Goal: Find specific page/section: Find specific page/section

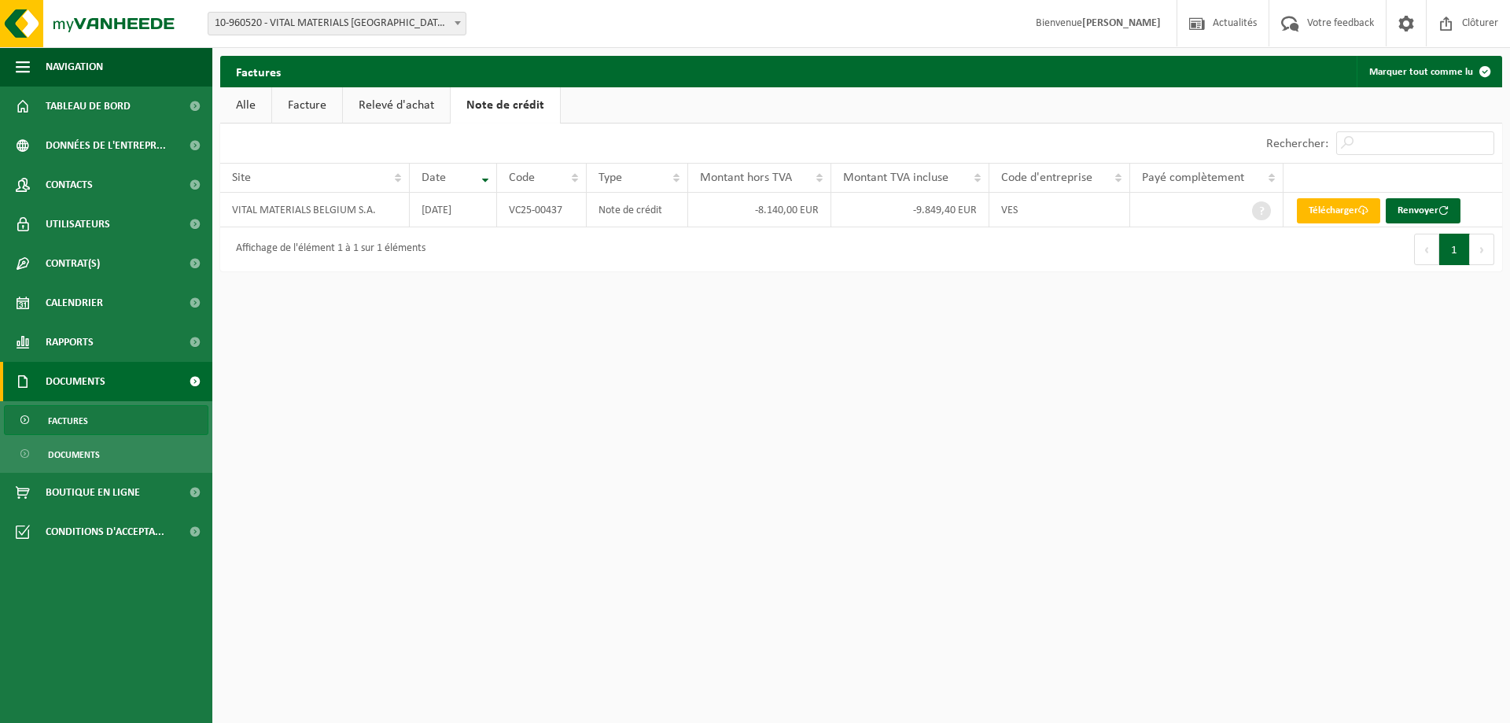
click at [390, 157] on div "Afficher 10 25 50 100 10 éléments" at bounding box center [540, 142] width 641 height 39
click at [100, 111] on span "Tableau de bord" at bounding box center [88, 106] width 85 height 39
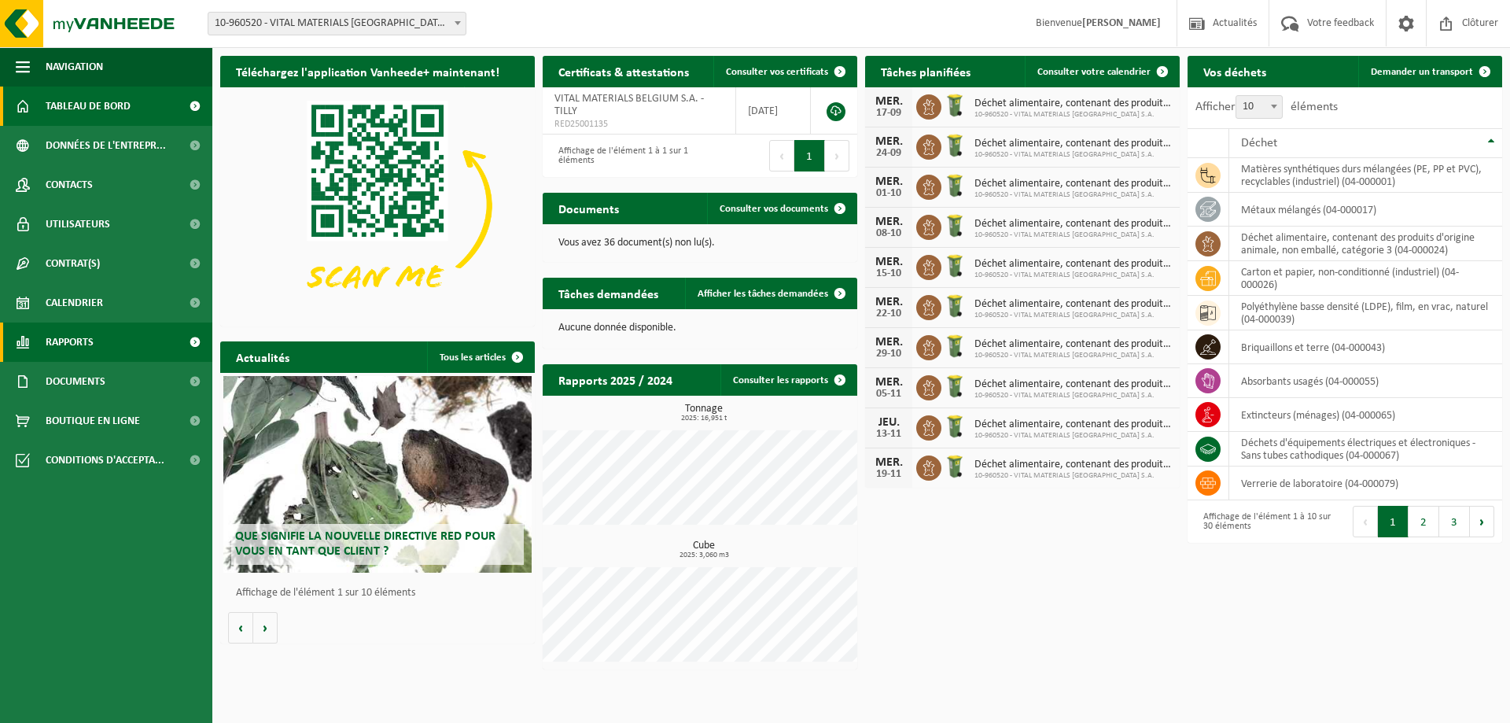
click at [72, 333] on span "Rapports" at bounding box center [70, 341] width 48 height 39
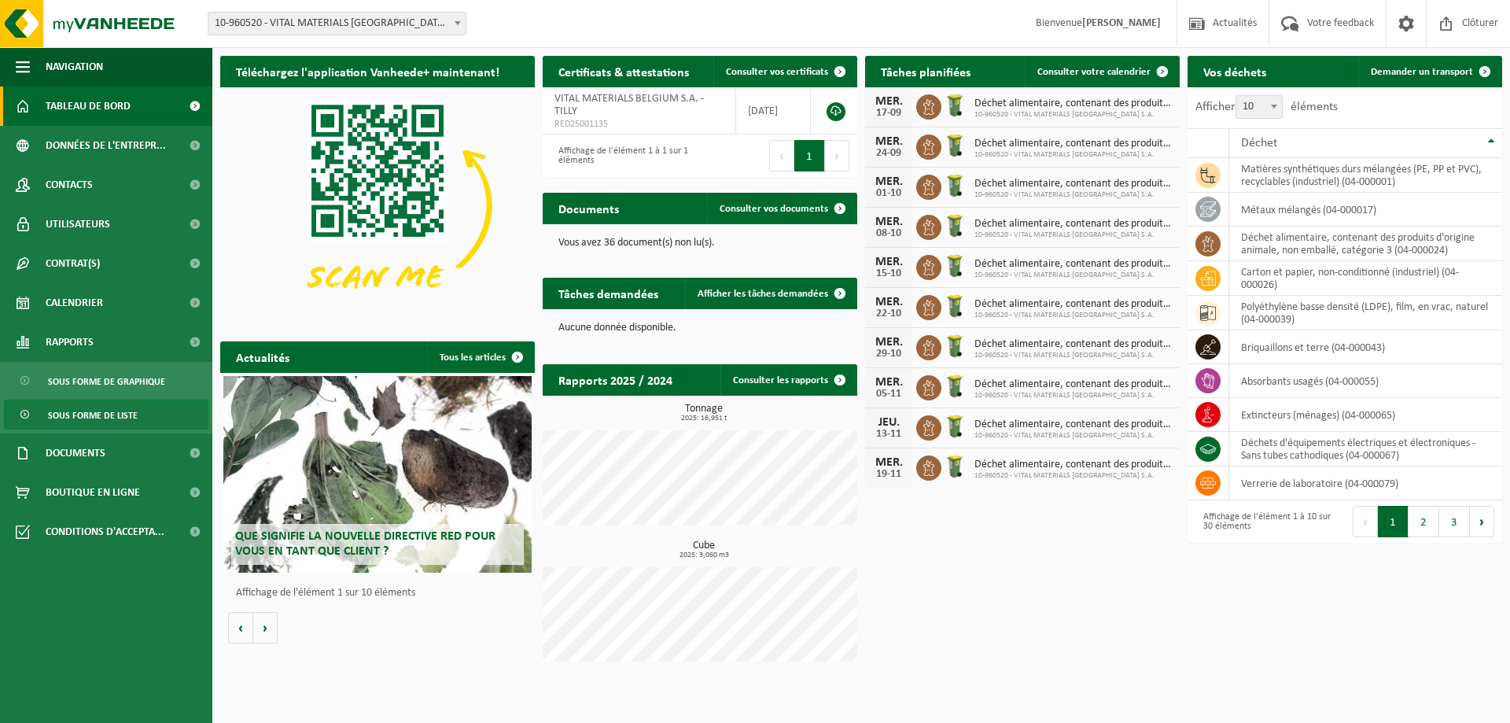
click at [82, 413] on span "Sous forme de liste" at bounding box center [93, 415] width 90 height 30
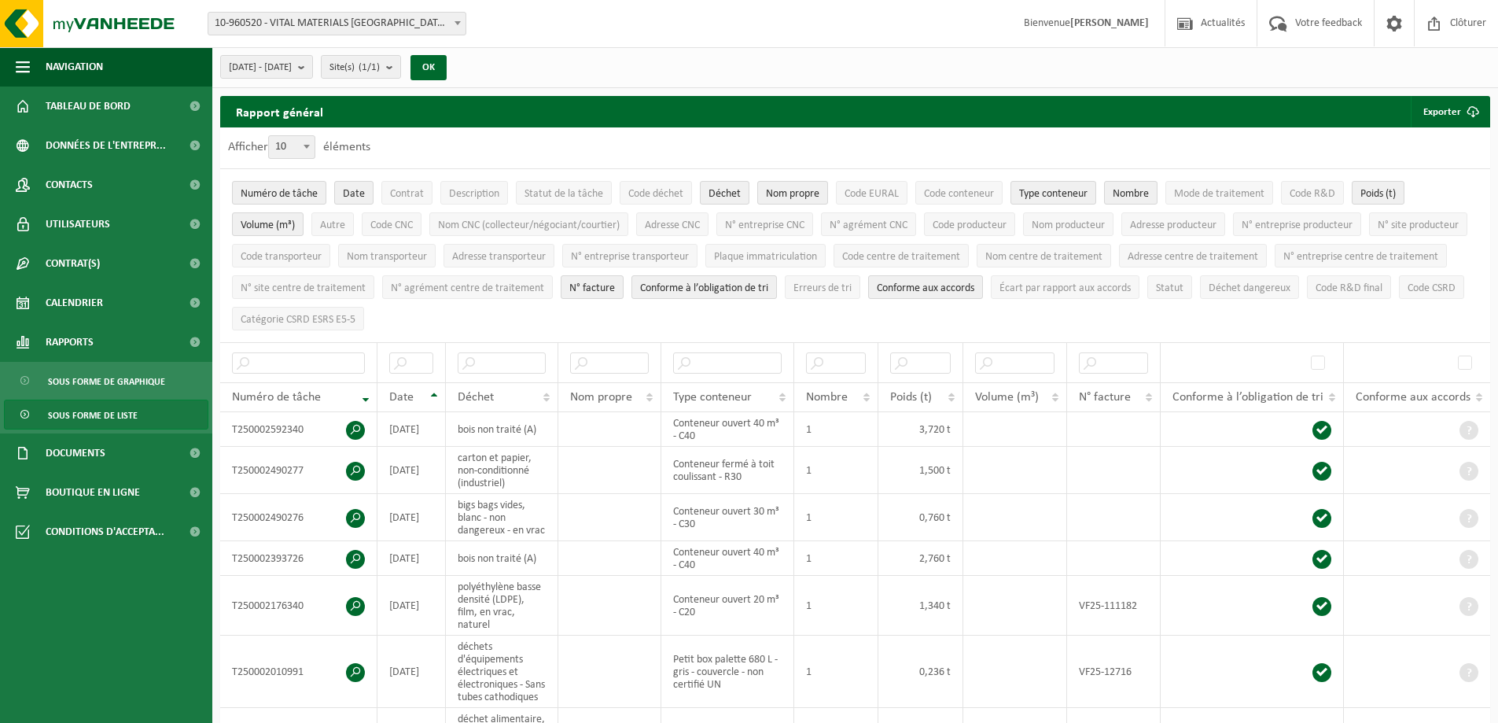
click at [430, 387] on th "Date" at bounding box center [412, 397] width 68 height 30
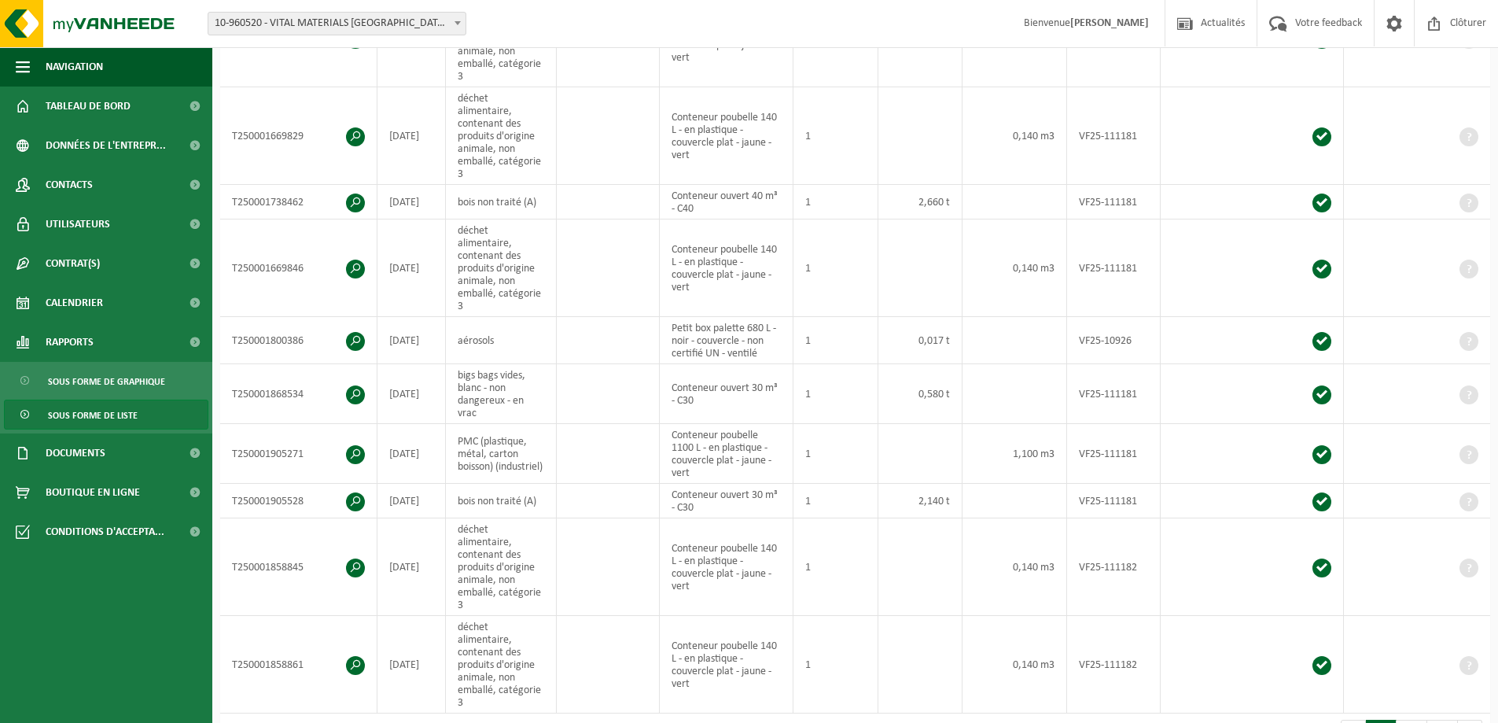
scroll to position [472, 0]
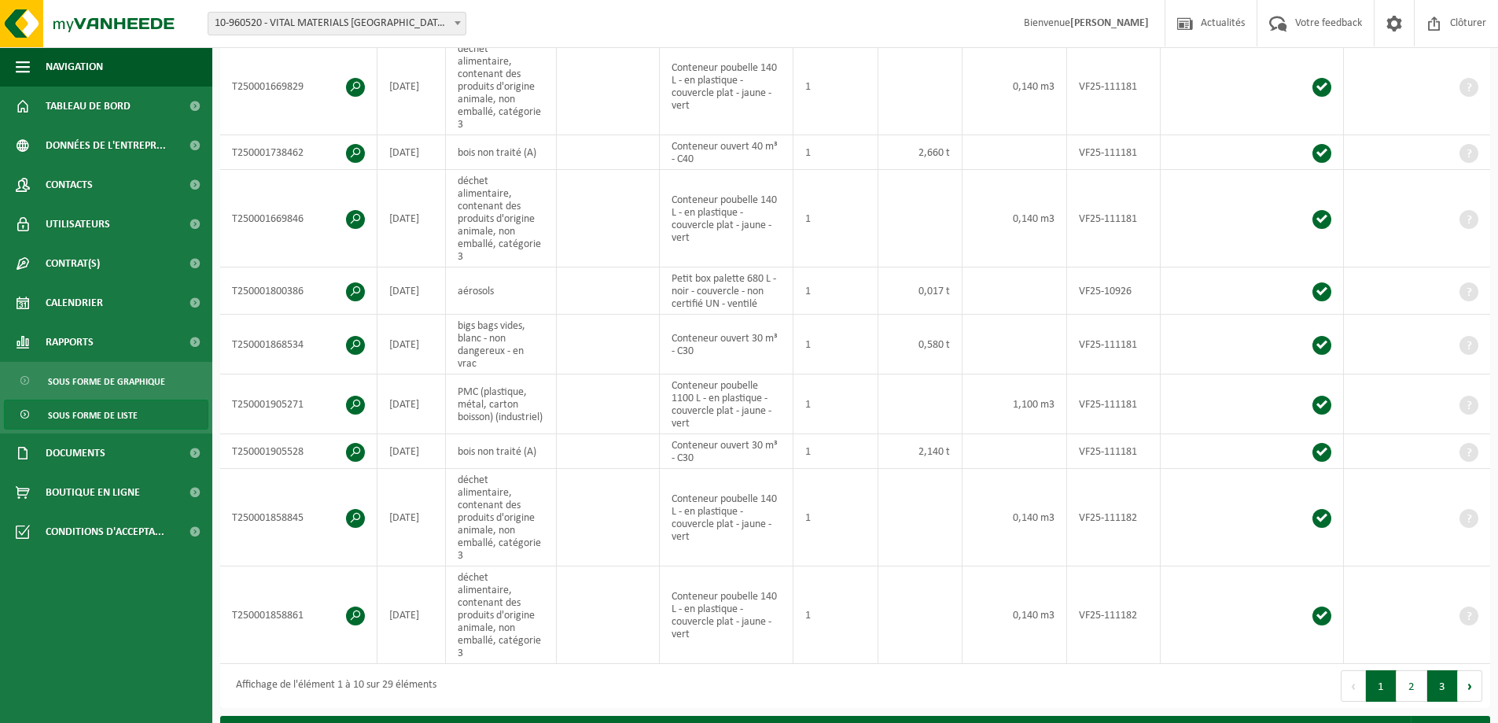
click at [1447, 670] on button "3" at bounding box center [1442, 685] width 31 height 31
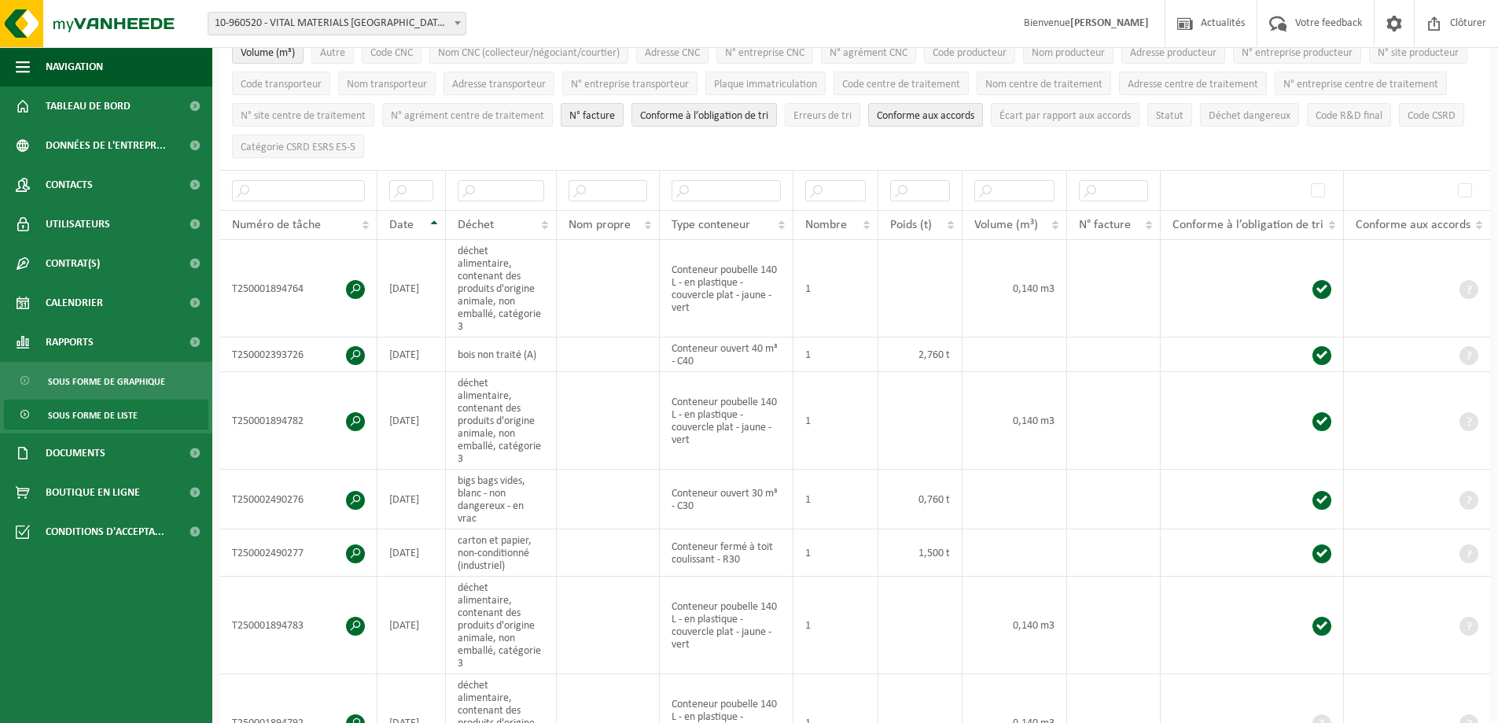
scroll to position [127, 0]
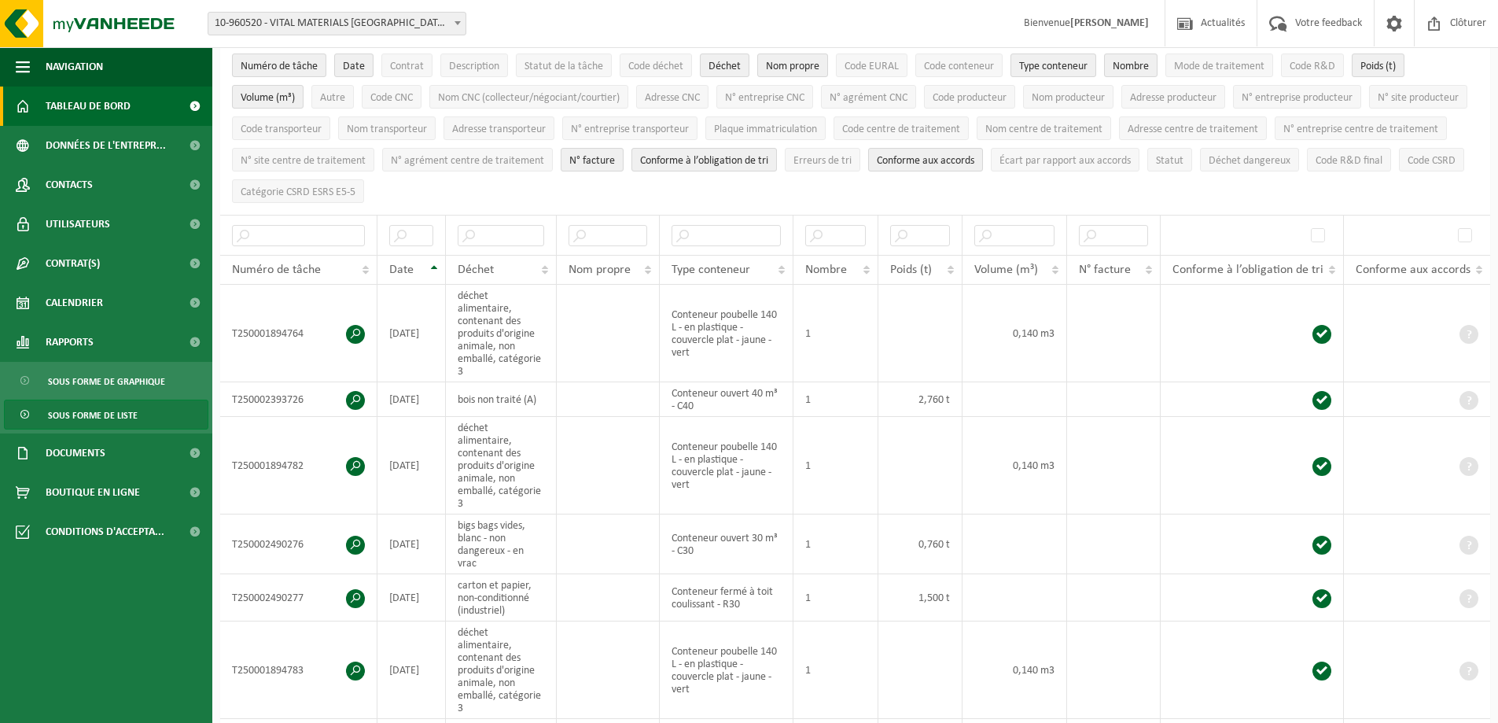
click at [118, 114] on span "Tableau de bord" at bounding box center [88, 106] width 85 height 39
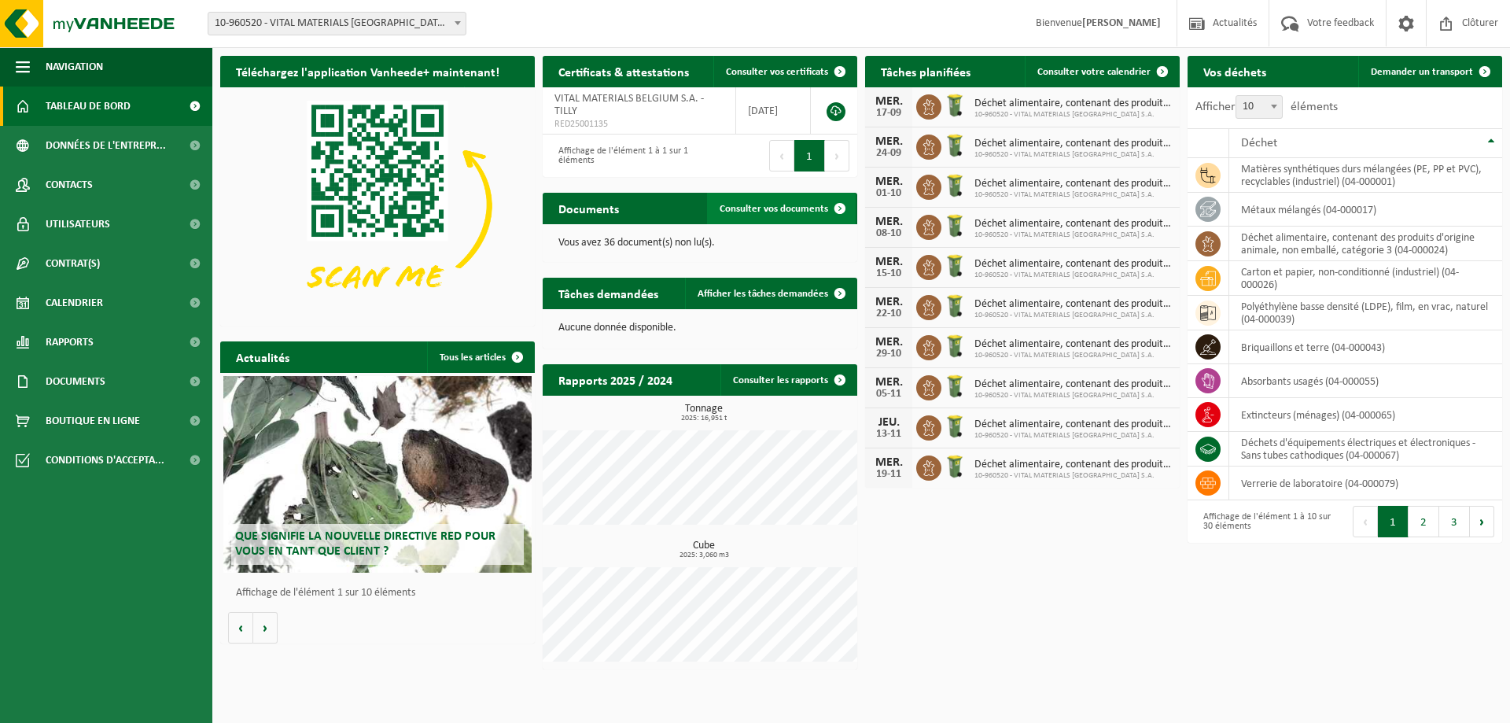
click at [760, 210] on span "Consulter vos documents" at bounding box center [774, 209] width 109 height 10
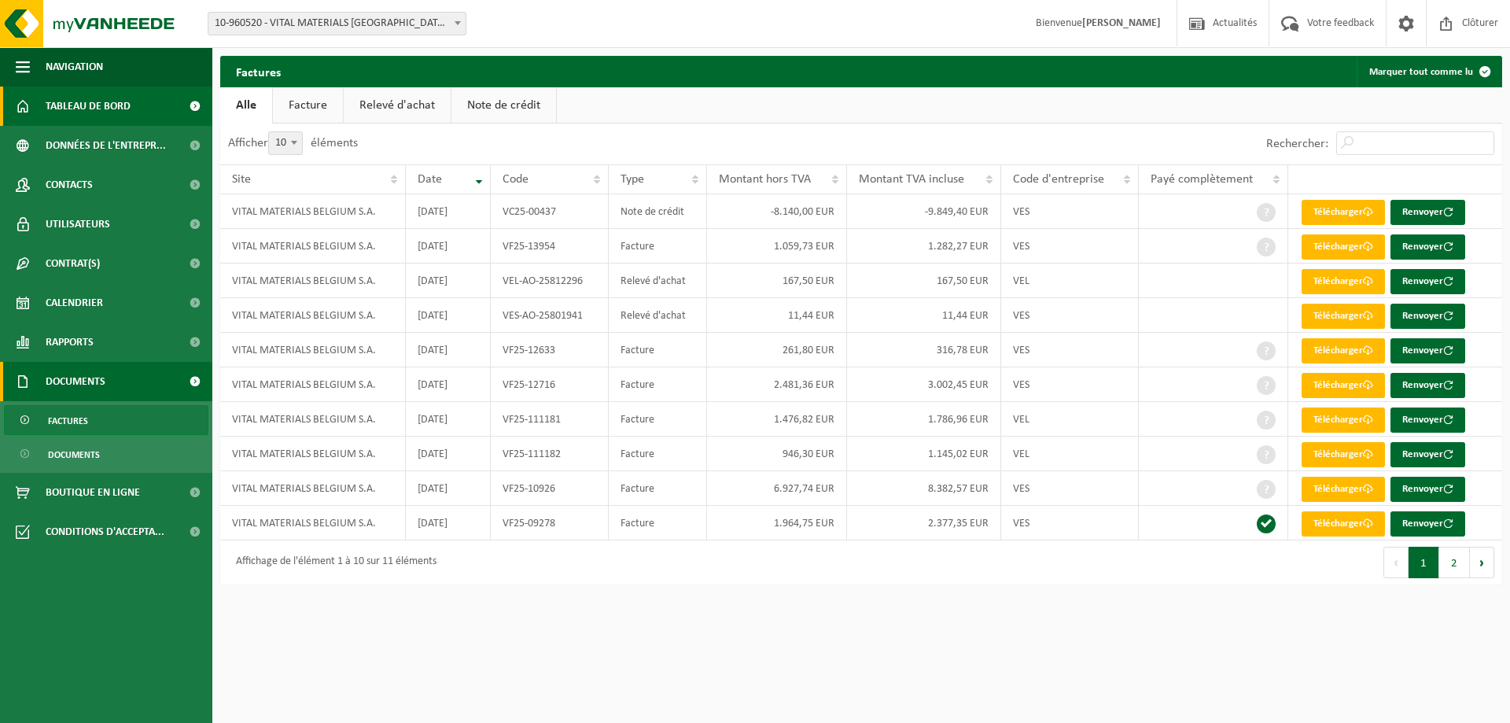
click at [135, 107] on link "Tableau de bord" at bounding box center [106, 106] width 212 height 39
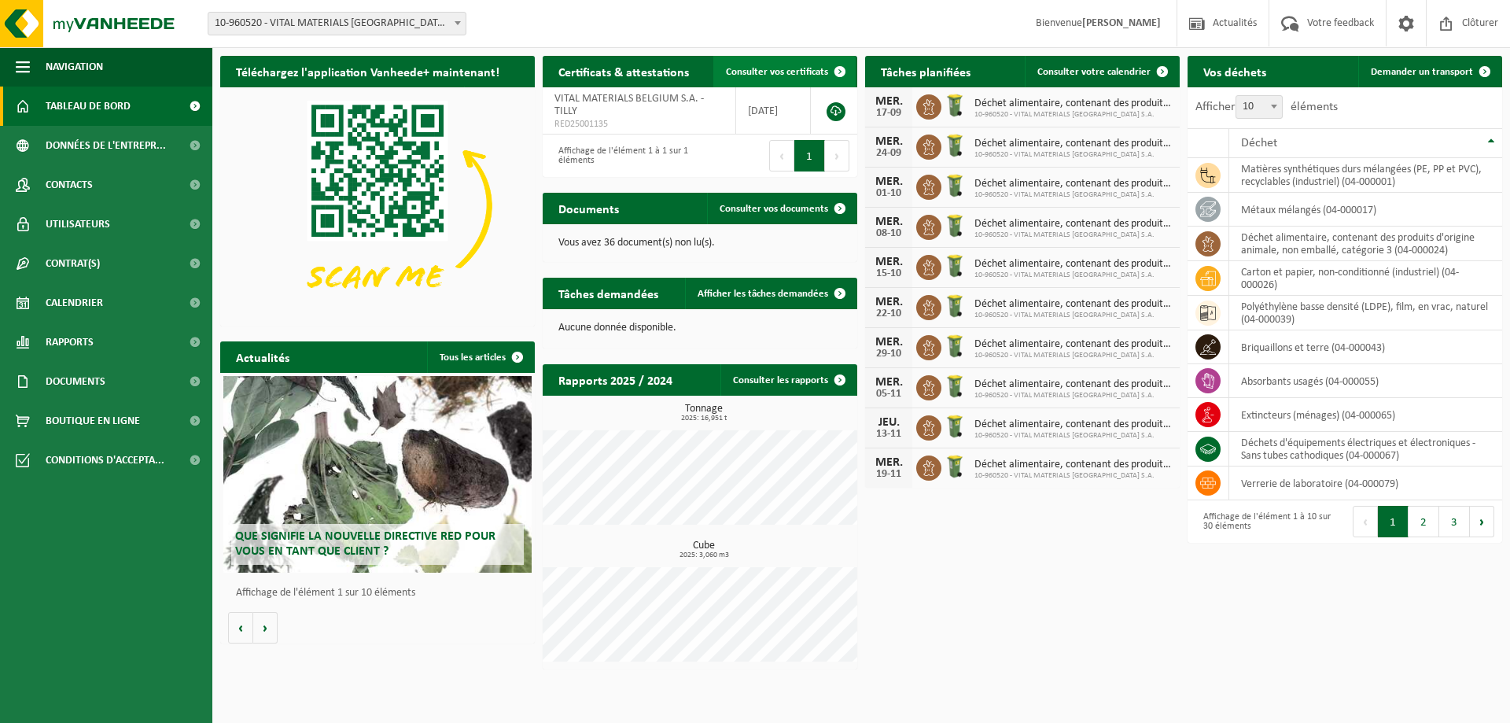
click at [825, 77] on span at bounding box center [839, 71] width 31 height 31
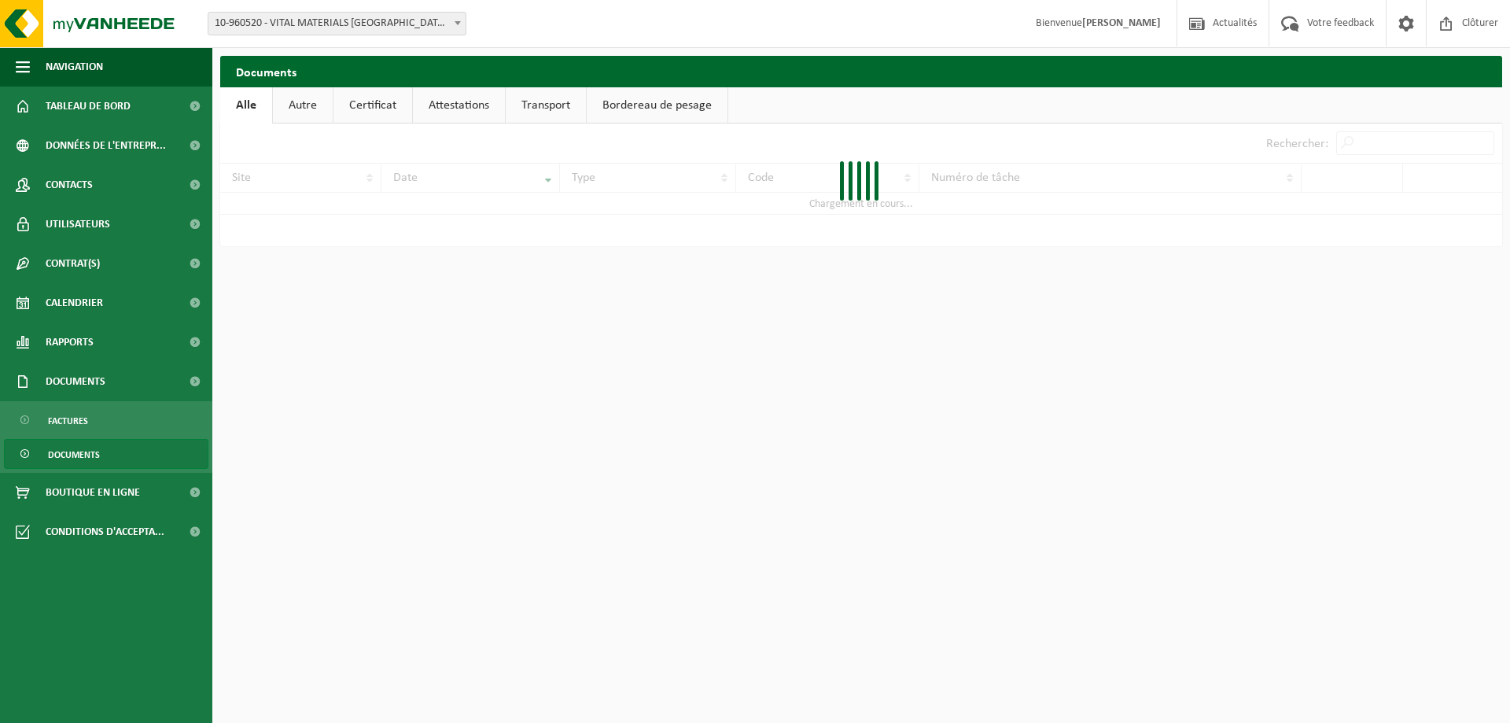
click at [536, 100] on link "Transport" at bounding box center [546, 105] width 80 height 36
click at [476, 108] on link "Attestations" at bounding box center [458, 105] width 92 height 36
click at [370, 104] on link "Certificat" at bounding box center [372, 105] width 79 height 36
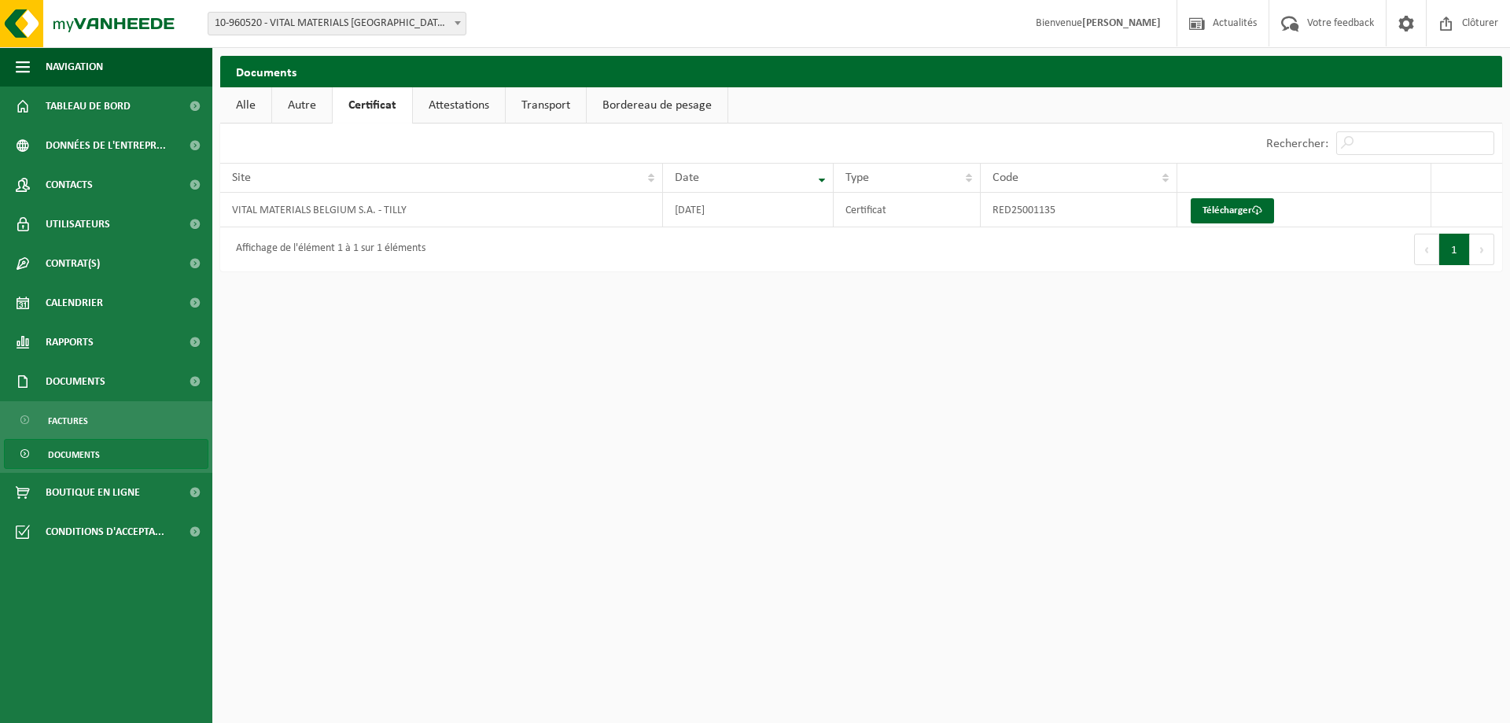
click at [434, 100] on link "Attestations" at bounding box center [459, 105] width 92 height 36
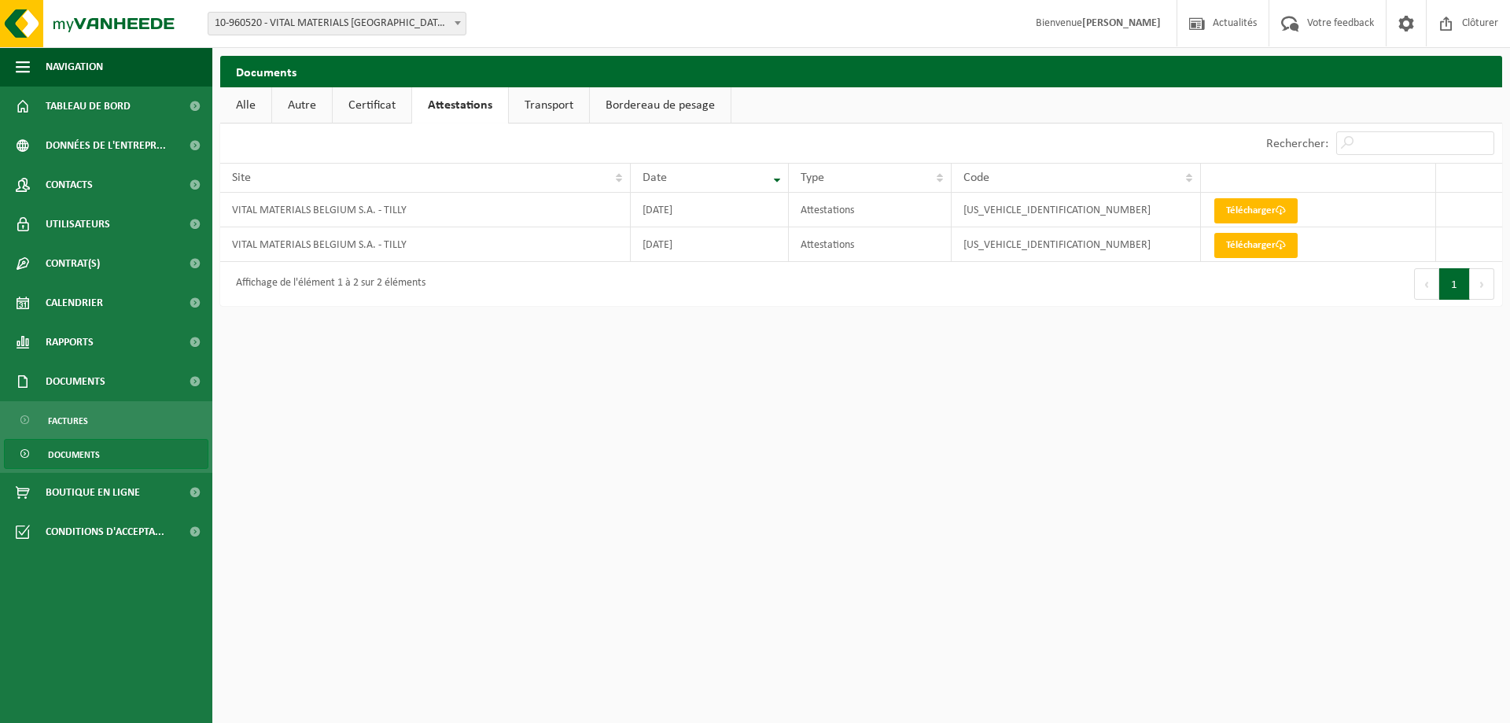
click at [382, 105] on link "Certificat" at bounding box center [372, 105] width 79 height 36
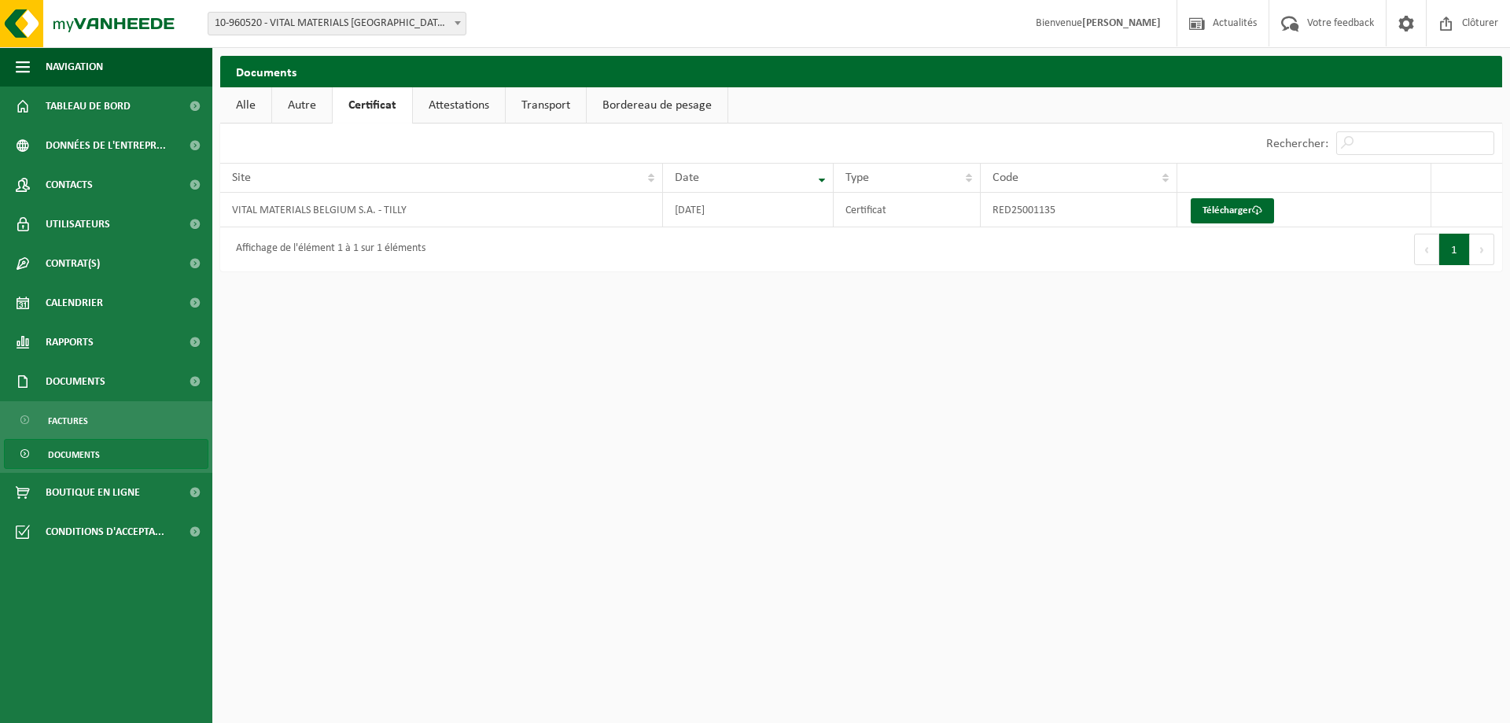
click at [329, 108] on link "Autre" at bounding box center [302, 105] width 60 height 36
